Goal: Check status: Check status

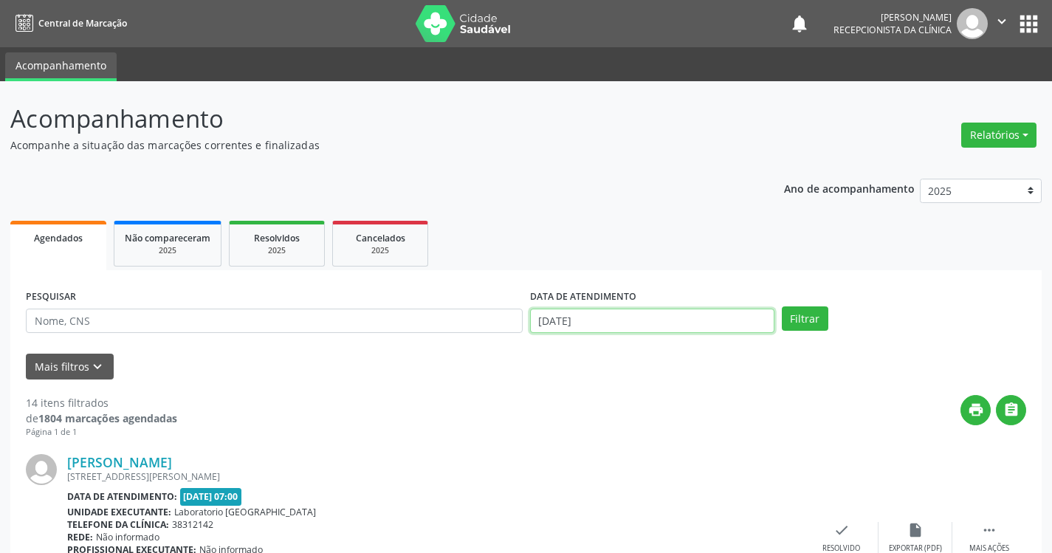
click at [744, 318] on input "[DATE]" at bounding box center [652, 321] width 244 height 25
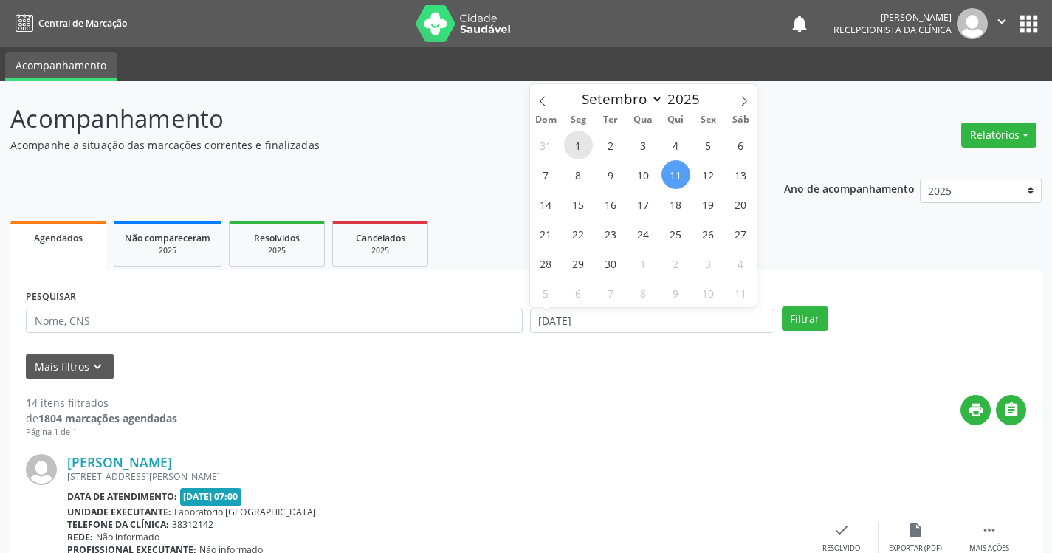
click at [581, 148] on span "1" at bounding box center [578, 145] width 29 height 29
type input "[DATE]"
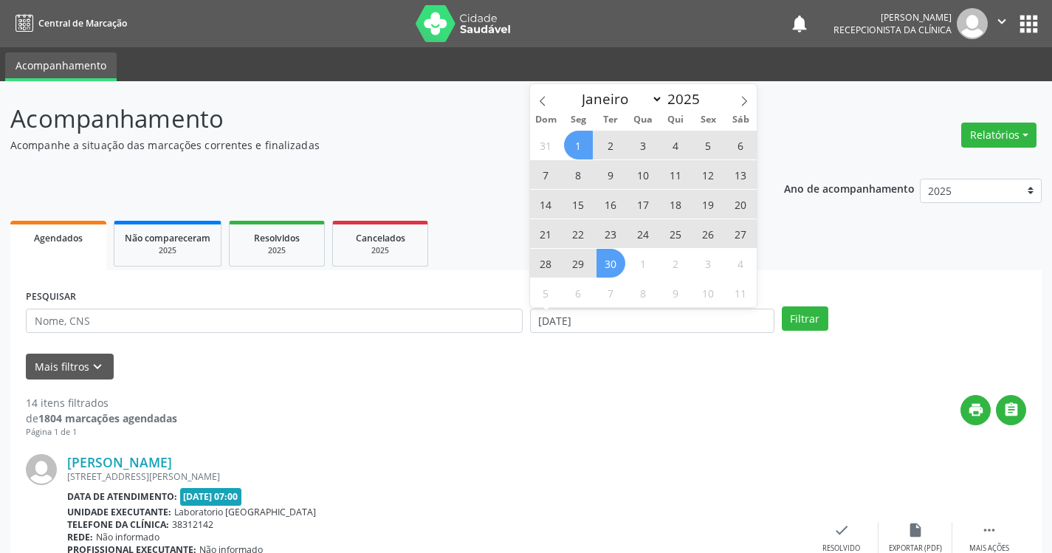
click at [617, 263] on span "30" at bounding box center [610, 263] width 29 height 29
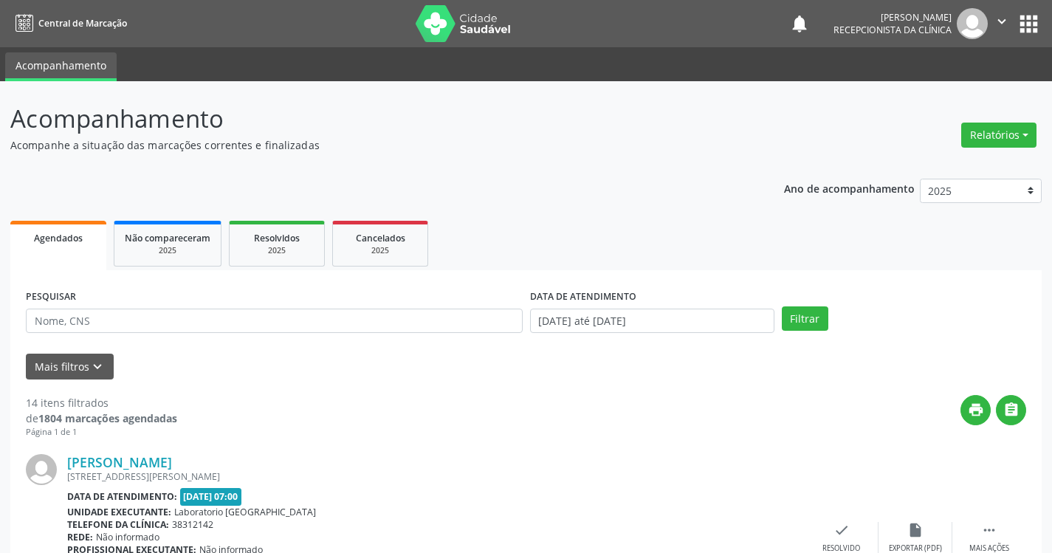
click at [617, 263] on ul "Agendados Não compareceram 2025 Resolvidos 2025 Cancelados 2025" at bounding box center [525, 243] width 1031 height 53
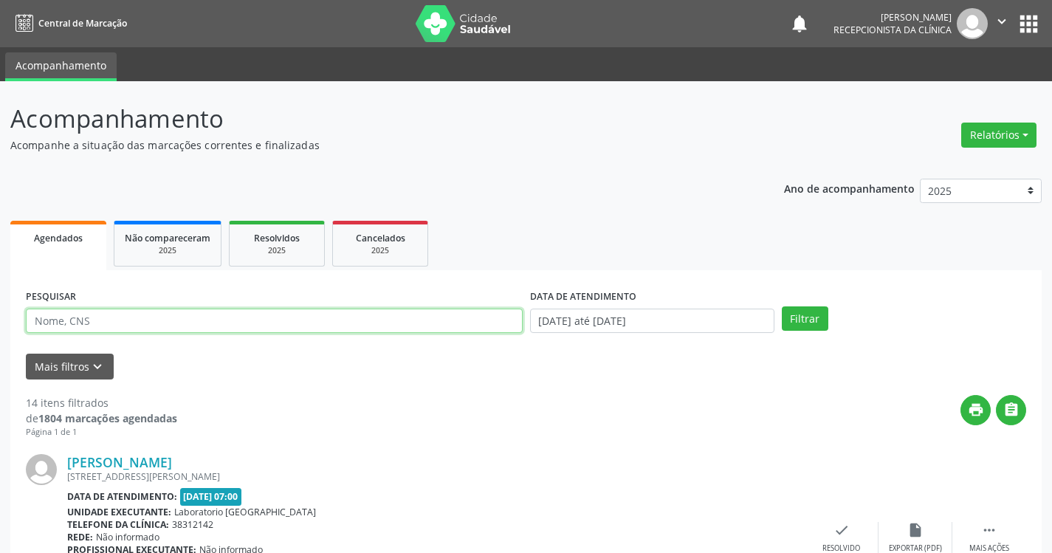
click at [354, 324] on input "text" at bounding box center [274, 321] width 497 height 25
click at [234, 320] on input "JAIRRO" at bounding box center [274, 321] width 497 height 25
click at [782, 306] on button "Filtrar" at bounding box center [805, 318] width 46 height 25
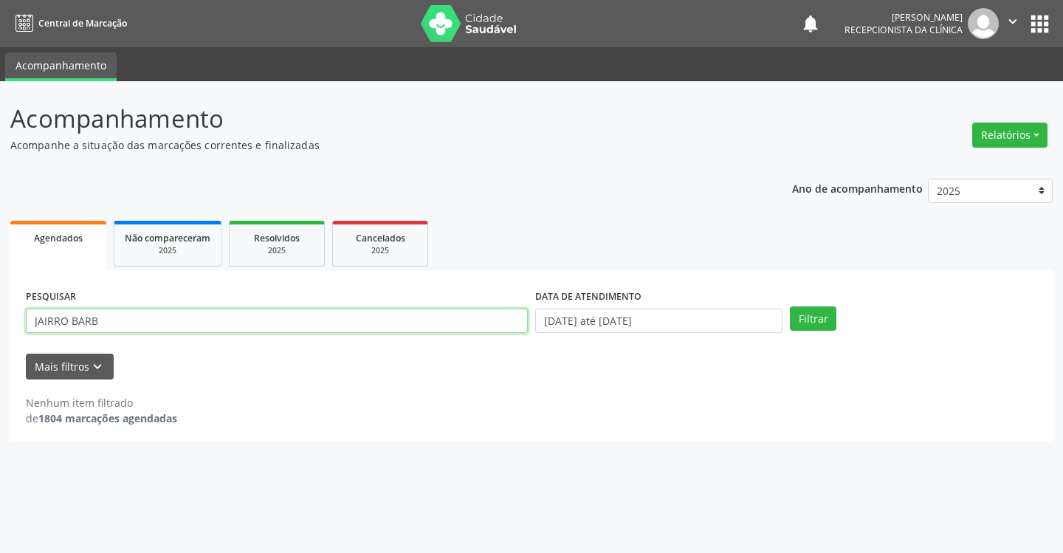
click at [52, 321] on input "JAIRRO BARB" at bounding box center [277, 321] width 502 height 25
type input "JAIRO BARB"
click at [790, 306] on button "Filtrar" at bounding box center [813, 318] width 46 height 25
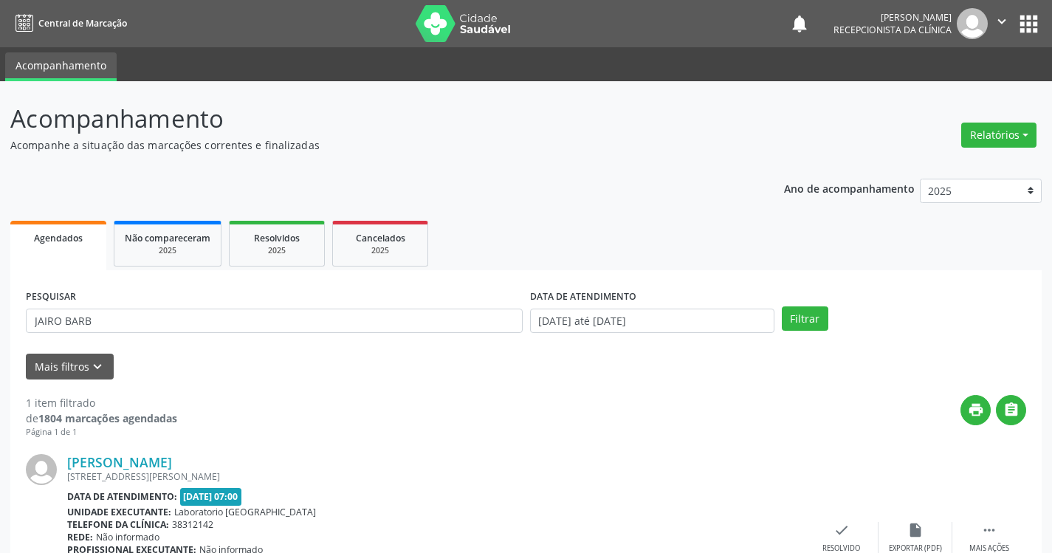
scroll to position [111, 0]
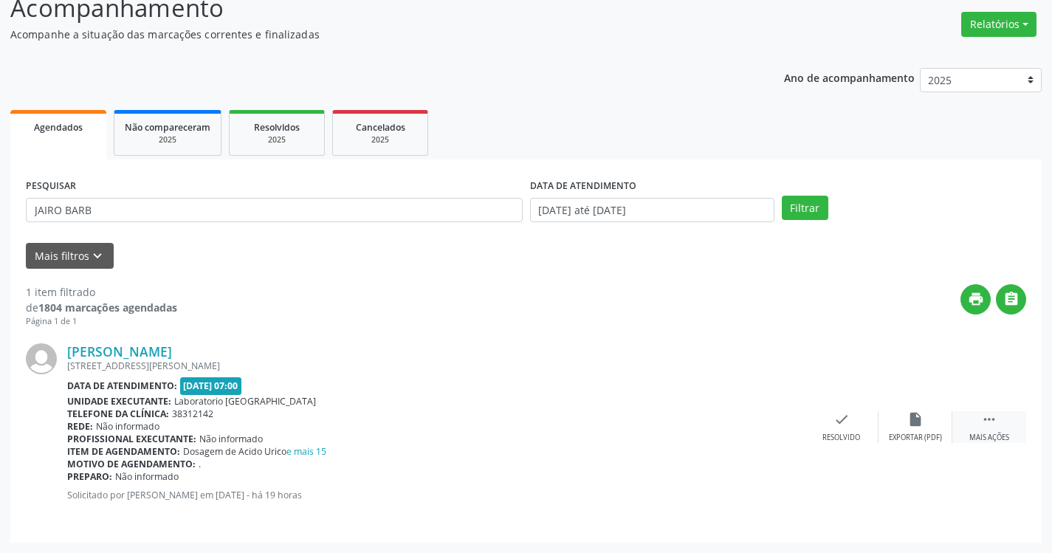
click at [982, 419] on icon "" at bounding box center [989, 419] width 16 height 16
click at [770, 424] on icon "print" at bounding box center [767, 419] width 16 height 16
